Goal: Transaction & Acquisition: Purchase product/service

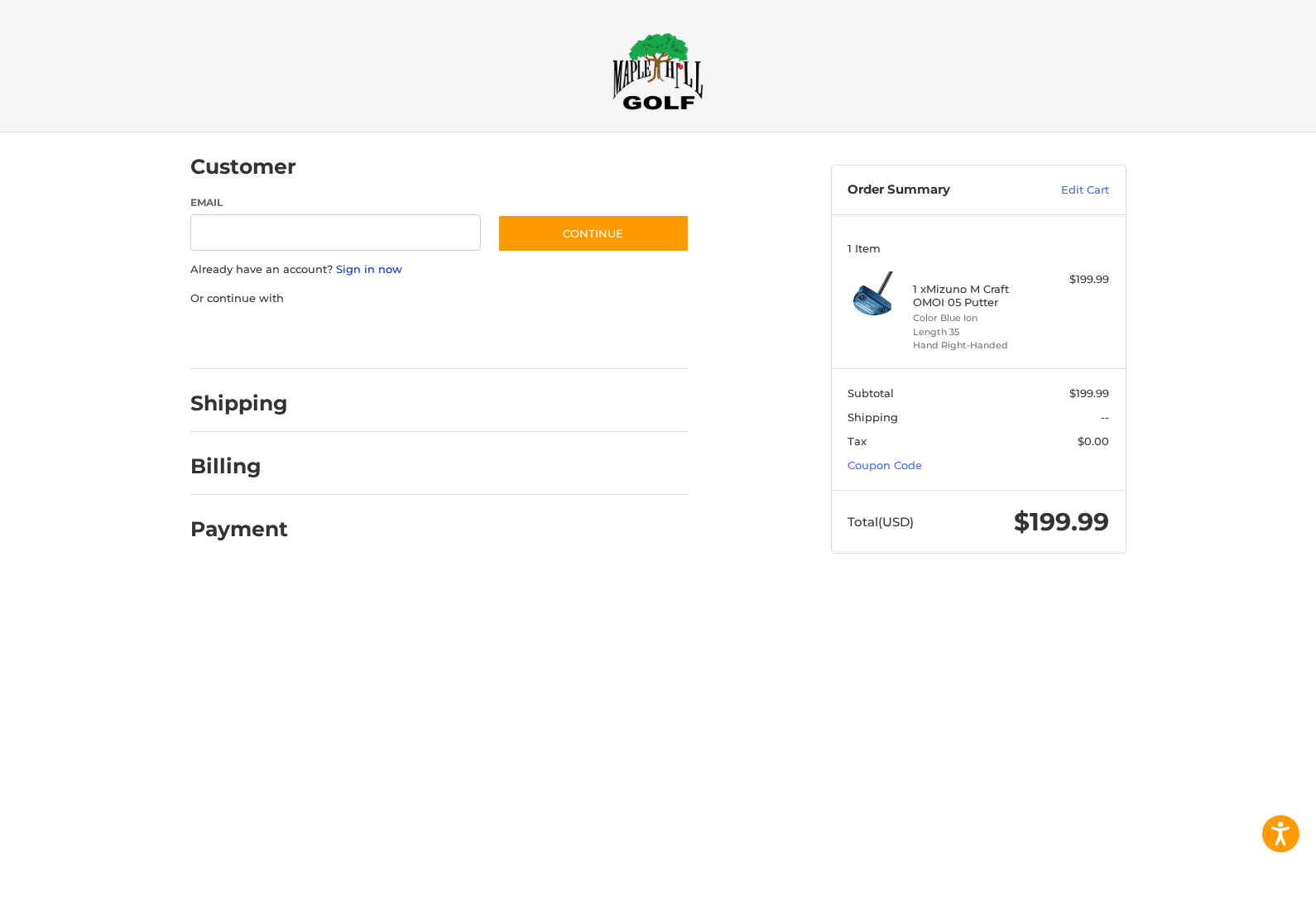
click at [380, 262] on link "Sign in now" at bounding box center [368, 268] width 66 height 13
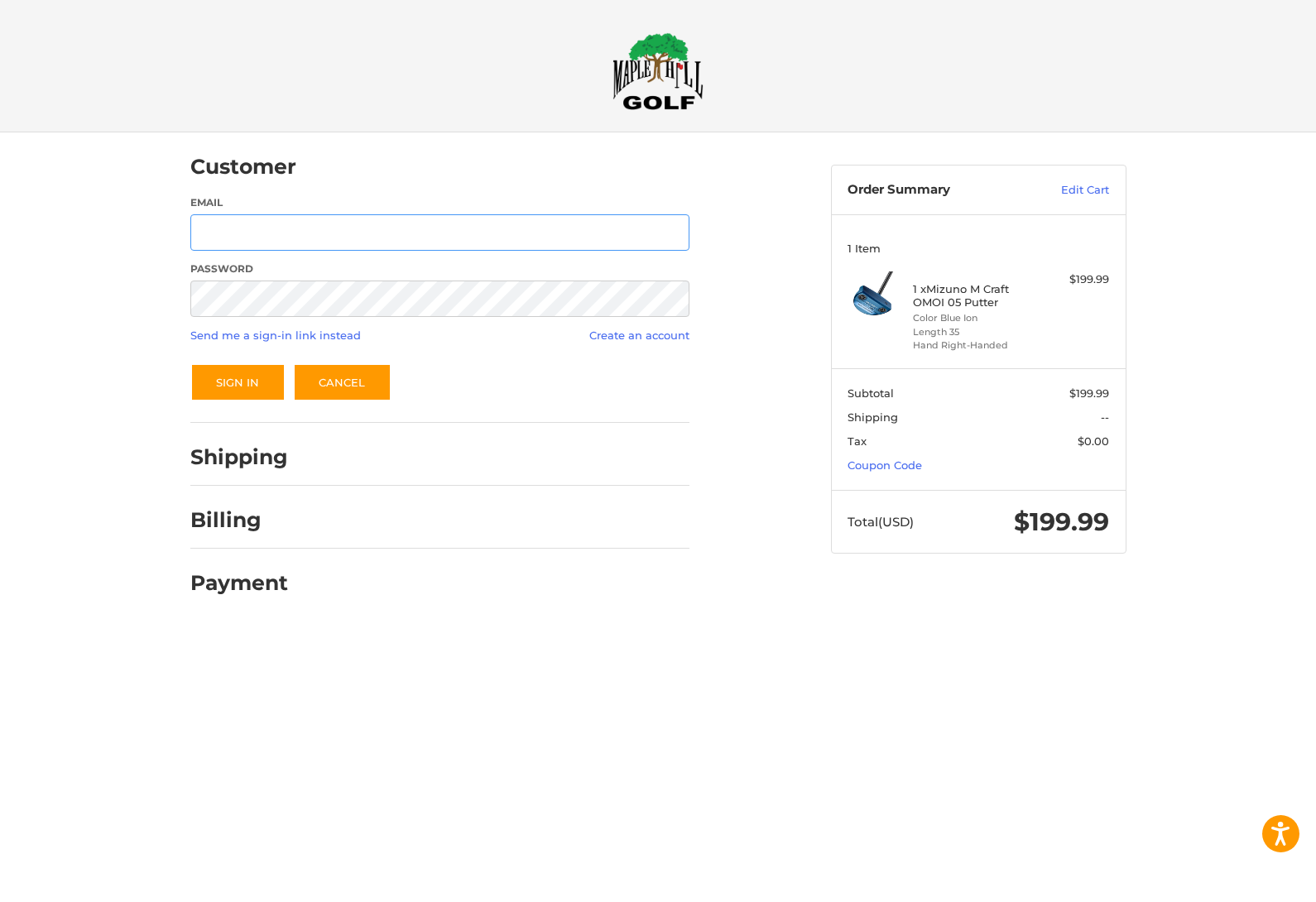
click at [495, 238] on input "Email" at bounding box center [439, 232] width 499 height 37
type input "**********"
click at [237, 382] on button "Sign In" at bounding box center [238, 382] width 96 height 38
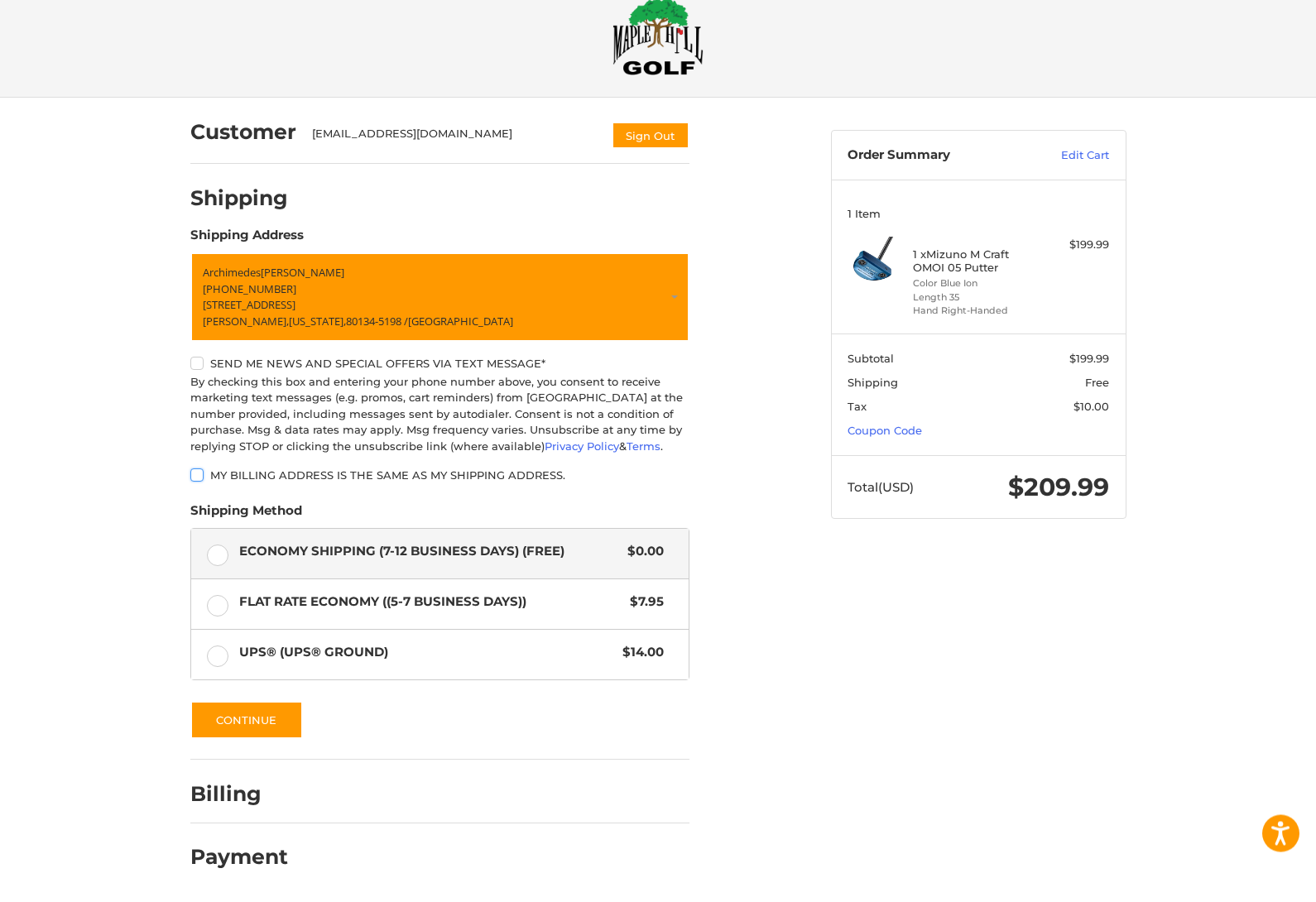
scroll to position [35, 0]
click at [271, 723] on button "Continue" at bounding box center [246, 721] width 112 height 38
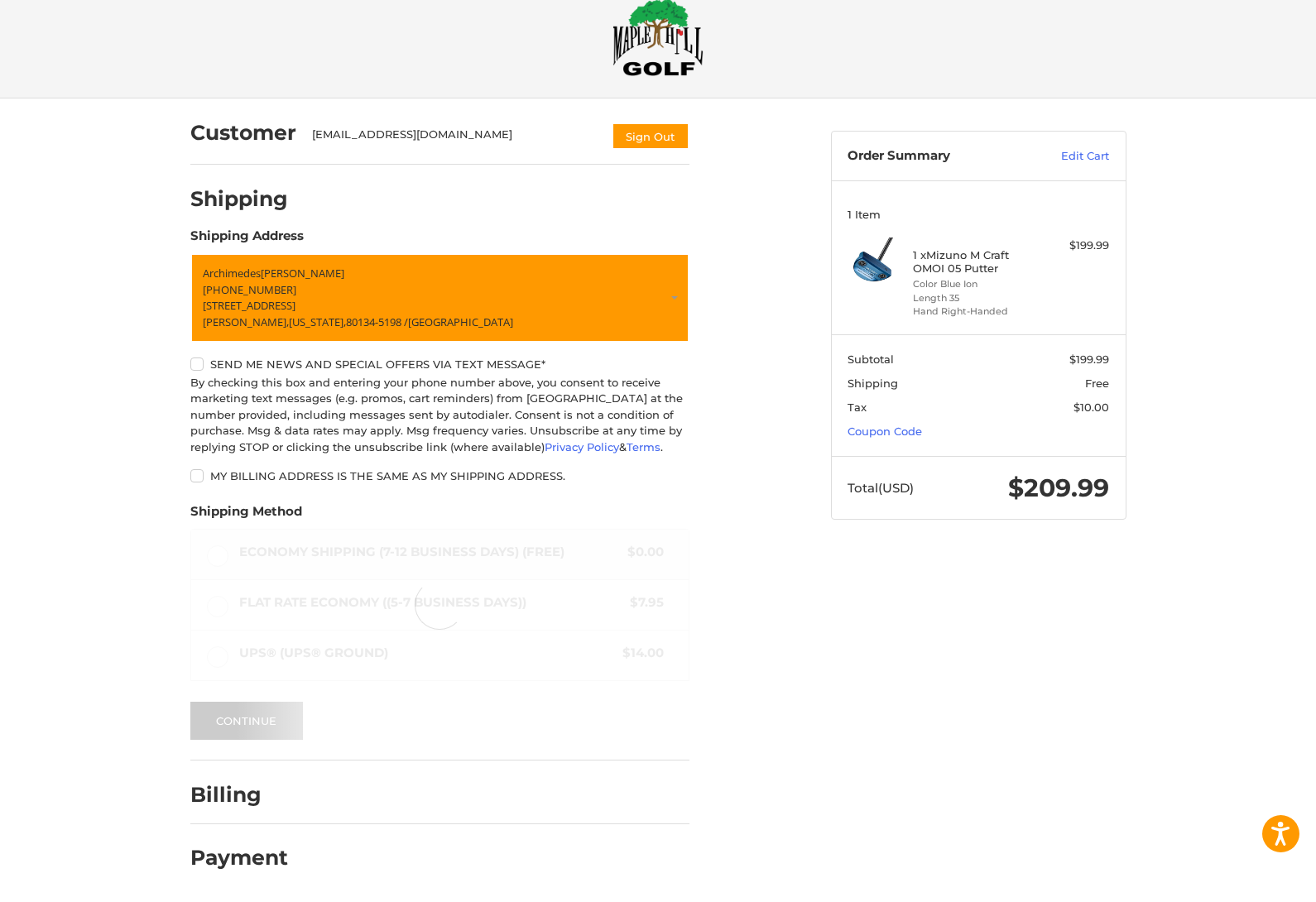
scroll to position [0, 0]
